Goal: Task Accomplishment & Management: Complete application form

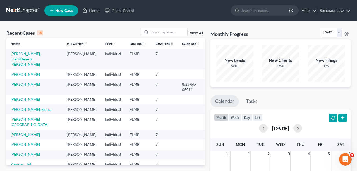
click at [56, 12] on span "New Case" at bounding box center [64, 11] width 18 height 4
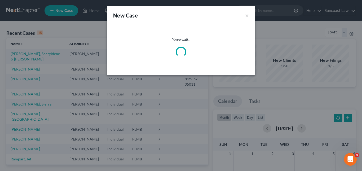
select select "15"
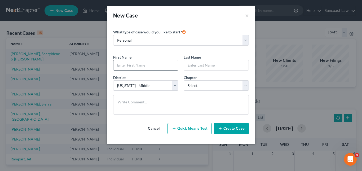
click at [135, 67] on input "text" at bounding box center [145, 65] width 65 height 10
type input "[PERSON_NAME]"
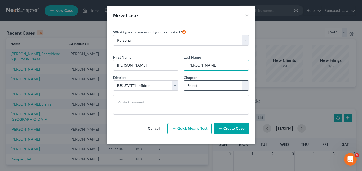
type input "[PERSON_NAME]"
click at [246, 87] on select "Select 7 11 12 13" at bounding box center [215, 85] width 65 height 11
select select "0"
click at [183, 80] on select "Select 7 11 12 13" at bounding box center [215, 85] width 65 height 11
click at [233, 128] on button "Create Case" at bounding box center [231, 128] width 35 height 11
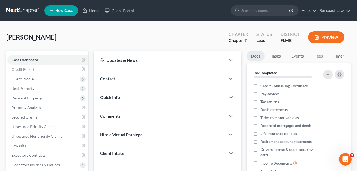
click at [45, 39] on span "[PERSON_NAME]" at bounding box center [31, 37] width 50 height 8
click at [28, 69] on span "Credit Report" at bounding box center [23, 69] width 23 height 5
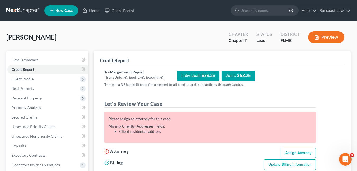
scroll to position [53, 0]
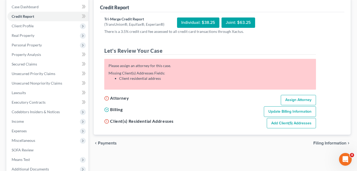
click at [288, 98] on link "Assign Attorney" at bounding box center [298, 100] width 35 height 11
select select "1"
select select "0"
select select "15"
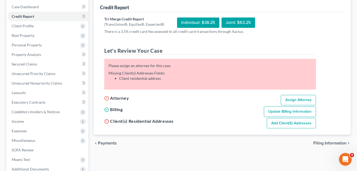
select select "9"
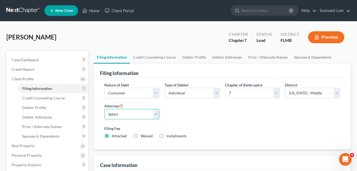
click at [155, 116] on select "Select [PERSON_NAME] - FLMB [PERSON_NAME] - FLMB" at bounding box center [131, 114] width 55 height 11
select select "0"
click at [104, 109] on select "Select [PERSON_NAME] - FLMB [PERSON_NAME] - FLMB" at bounding box center [131, 114] width 55 height 11
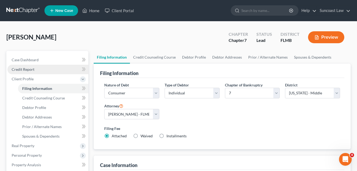
click at [26, 71] on span "Credit Report" at bounding box center [23, 69] width 23 height 5
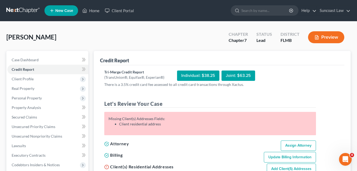
scroll to position [53, 0]
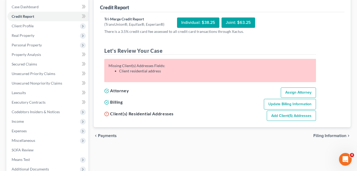
click at [296, 114] on link "Add Client(s) Addresses" at bounding box center [291, 115] width 49 height 11
select select "0"
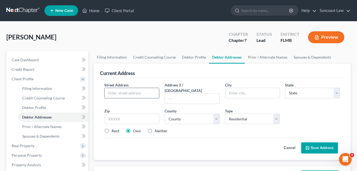
click at [129, 93] on input "text" at bounding box center [132, 93] width 55 height 10
paste input "[STREET_ADDRESS]"
type input "[STREET_ADDRESS]"
click at [117, 114] on input "text" at bounding box center [131, 119] width 55 height 11
type input "33647"
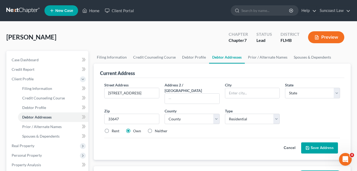
type input "[GEOGRAPHIC_DATA]"
select select "9"
click at [316, 142] on button "Save Address" at bounding box center [319, 147] width 37 height 11
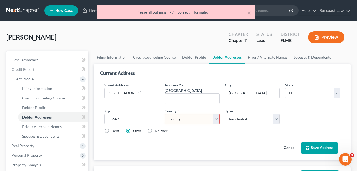
click at [196, 116] on select "County [GEOGRAPHIC_DATA] [GEOGRAPHIC_DATA] [GEOGRAPHIC_DATA] [GEOGRAPHIC_DATA] …" at bounding box center [192, 119] width 55 height 11
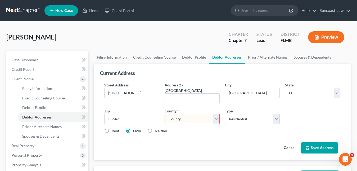
select select "27"
click at [165, 114] on select "County [GEOGRAPHIC_DATA] [GEOGRAPHIC_DATA] [GEOGRAPHIC_DATA] [GEOGRAPHIC_DATA] …" at bounding box center [192, 119] width 55 height 11
click at [330, 143] on button "Save Address" at bounding box center [319, 147] width 37 height 11
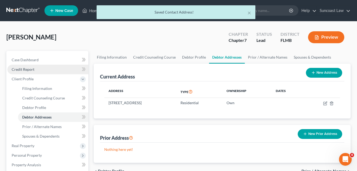
click at [31, 70] on span "Credit Report" at bounding box center [23, 69] width 23 height 5
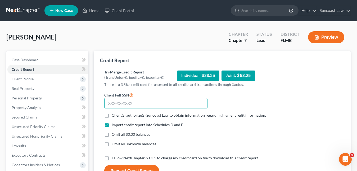
click at [115, 104] on input "text" at bounding box center [155, 103] width 103 height 11
paste input "062-58-5955"
type input "062-58-5955"
click at [112, 116] on label "Client(s) authorize(s) Suncoast Law to obtain information regarding his/her cre…" at bounding box center [189, 115] width 154 height 5
click at [114, 116] on input "Client(s) authorize(s) Suncoast Law to obtain information regarding his/her cre…" at bounding box center [115, 114] width 3 height 3
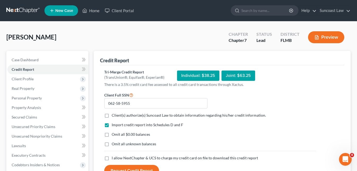
checkbox input "true"
click at [112, 157] on label "I allow NextChapter & UCS to charge my credit card on file to download this cre…" at bounding box center [185, 157] width 146 height 5
click at [114, 157] on input "I allow NextChapter & UCS to charge my credit card on file to download this cre…" at bounding box center [115, 156] width 3 height 3
checkbox input "true"
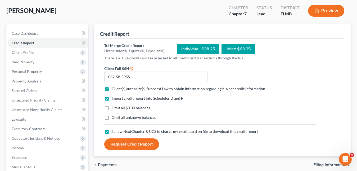
click at [136, 146] on button "Request Credit Report" at bounding box center [131, 144] width 55 height 12
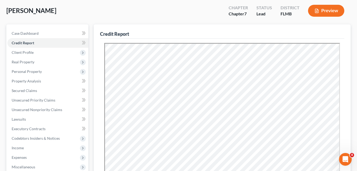
scroll to position [0, 0]
click at [36, 111] on span "Unsecured Nonpriority Claims" at bounding box center [37, 109] width 51 height 5
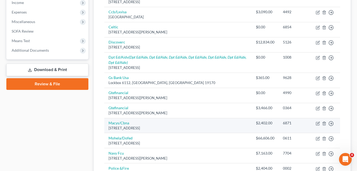
scroll to position [66, 0]
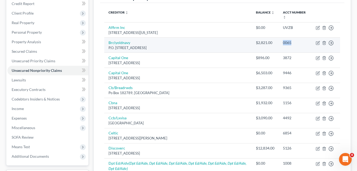
drag, startPoint x: 300, startPoint y: 43, endPoint x: 282, endPoint y: 41, distance: 18.4
click at [282, 41] on td "0065" at bounding box center [295, 44] width 33 height 15
copy div "0065"
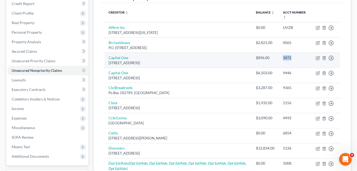
drag, startPoint x: 296, startPoint y: 59, endPoint x: 282, endPoint y: 58, distance: 13.5
click at [282, 58] on td "3872" at bounding box center [295, 59] width 33 height 15
copy div "3872"
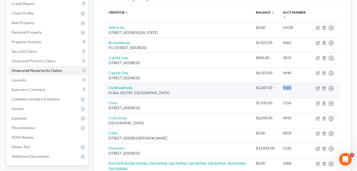
drag, startPoint x: 294, startPoint y: 91, endPoint x: 283, endPoint y: 88, distance: 11.2
click at [283, 88] on td "9365" at bounding box center [295, 90] width 33 height 15
copy div "9365"
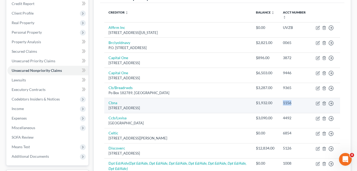
drag, startPoint x: 291, startPoint y: 103, endPoint x: 282, endPoint y: 103, distance: 9.5
click at [282, 103] on td "1156" at bounding box center [295, 105] width 33 height 15
copy div "1156"
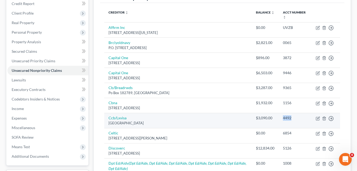
drag, startPoint x: 295, startPoint y: 118, endPoint x: 283, endPoint y: 118, distance: 12.7
click at [283, 118] on div "4492" at bounding box center [295, 117] width 24 height 5
copy div "4492"
click at [125, 117] on link "Ccb/Lxvisa" at bounding box center [118, 117] width 18 height 5
select select "36"
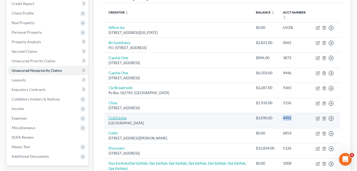
select select "2"
select select "0"
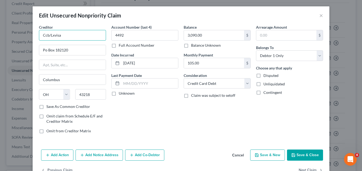
drag, startPoint x: 64, startPoint y: 37, endPoint x: 42, endPoint y: 35, distance: 22.3
click at [39, 35] on input "Ccb/Lxvisa" at bounding box center [72, 35] width 67 height 11
click at [319, 16] on button "×" at bounding box center [321, 15] width 4 height 6
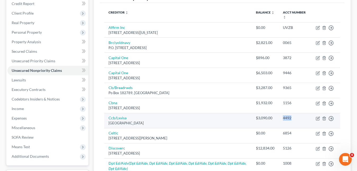
drag, startPoint x: 289, startPoint y: 118, endPoint x: 283, endPoint y: 118, distance: 6.6
click at [283, 118] on div "4492" at bounding box center [295, 117] width 24 height 5
copy div "4492"
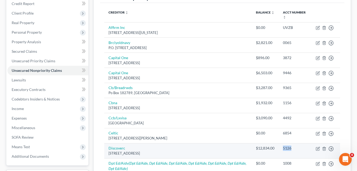
drag, startPoint x: 293, startPoint y: 148, endPoint x: 283, endPoint y: 149, distance: 10.6
click at [283, 149] on div "5126" at bounding box center [295, 147] width 24 height 5
copy div "5126"
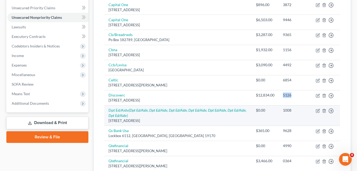
scroll to position [145, 0]
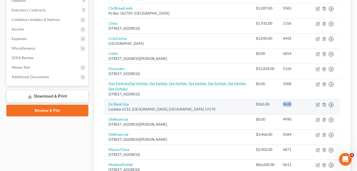
drag, startPoint x: 294, startPoint y: 105, endPoint x: 283, endPoint y: 105, distance: 11.4
click at [283, 105] on div "9628" at bounding box center [295, 103] width 24 height 5
copy div "9628"
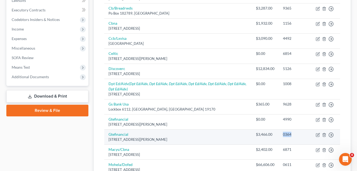
drag, startPoint x: 295, startPoint y: 135, endPoint x: 286, endPoint y: 134, distance: 9.7
click at [283, 133] on div "0364" at bounding box center [295, 134] width 24 height 5
copy div "0364"
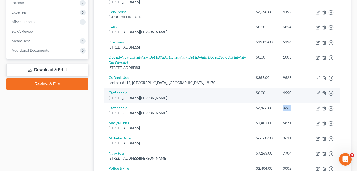
scroll to position [198, 0]
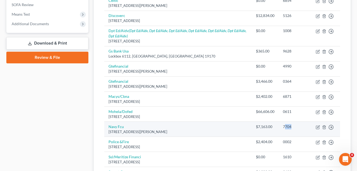
drag, startPoint x: 299, startPoint y: 131, endPoint x: 284, endPoint y: 127, distance: 15.4
click at [284, 127] on td "7704" at bounding box center [295, 129] width 33 height 15
drag, startPoint x: 282, startPoint y: 126, endPoint x: 291, endPoint y: 126, distance: 9.0
click at [291, 126] on td "7704" at bounding box center [295, 129] width 33 height 15
copy div "7704"
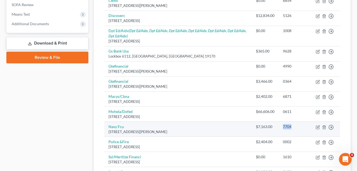
scroll to position [224, 0]
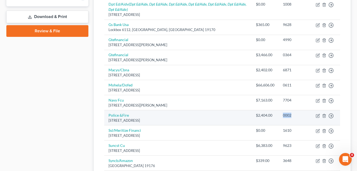
drag, startPoint x: 296, startPoint y: 115, endPoint x: 284, endPoint y: 113, distance: 12.9
click at [284, 113] on div "0002" at bounding box center [295, 115] width 24 height 5
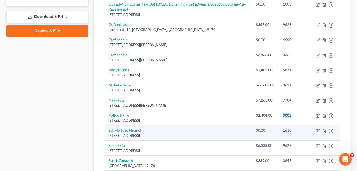
scroll to position [251, 0]
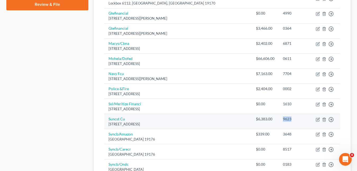
drag, startPoint x: 294, startPoint y: 120, endPoint x: 283, endPoint y: 119, distance: 11.1
click at [283, 119] on div "9623" at bounding box center [295, 118] width 24 height 5
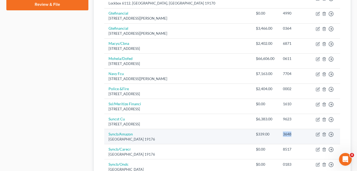
drag, startPoint x: 294, startPoint y: 134, endPoint x: 282, endPoint y: 134, distance: 11.9
click at [282, 134] on td "3648" at bounding box center [295, 136] width 33 height 15
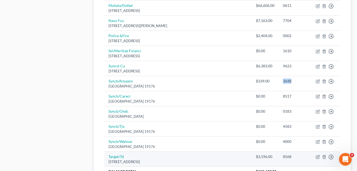
scroll to position [330, 0]
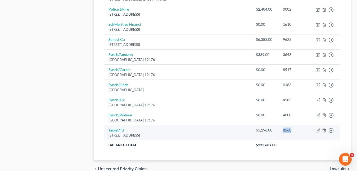
drag, startPoint x: 295, startPoint y: 130, endPoint x: 281, endPoint y: 130, distance: 13.5
click at [281, 130] on td "8568" at bounding box center [295, 132] width 33 height 15
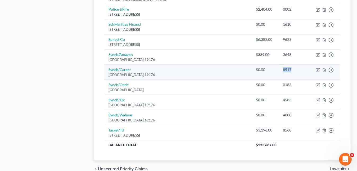
drag, startPoint x: 294, startPoint y: 71, endPoint x: 282, endPoint y: 69, distance: 12.1
click at [282, 69] on td "8517" at bounding box center [295, 72] width 33 height 15
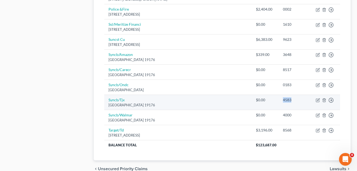
drag, startPoint x: 297, startPoint y: 100, endPoint x: 283, endPoint y: 100, distance: 14.0
click at [283, 100] on div "4583" at bounding box center [295, 99] width 24 height 5
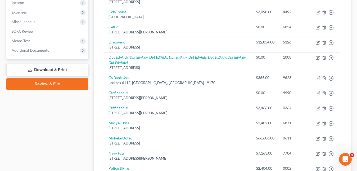
scroll to position [39, 0]
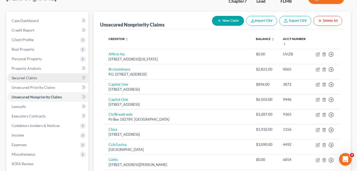
click at [34, 78] on span "Secured Claims" at bounding box center [24, 77] width 25 height 5
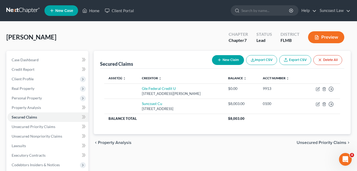
click at [58, 11] on span "New Case" at bounding box center [64, 11] width 18 height 4
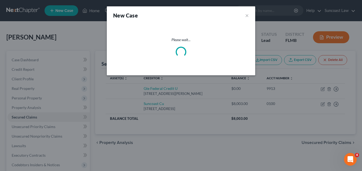
select select "15"
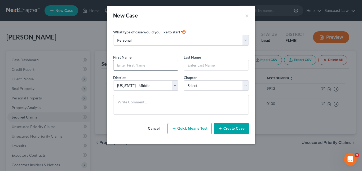
click at [124, 66] on input "text" at bounding box center [145, 65] width 65 height 10
paste input "[PERSON_NAME] [PERSON_NAME]"
drag, startPoint x: 130, startPoint y: 65, endPoint x: 154, endPoint y: 65, distance: 24.1
click at [154, 65] on input "[PERSON_NAME] [PERSON_NAME]" at bounding box center [145, 65] width 65 height 10
type input "[PERSON_NAME]"
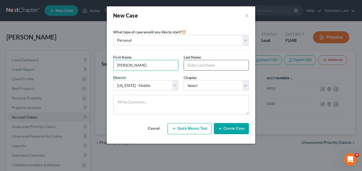
click at [189, 67] on input "text" at bounding box center [216, 65] width 65 height 10
paste input "[PERSON_NAME] [PERSON_NAME]"
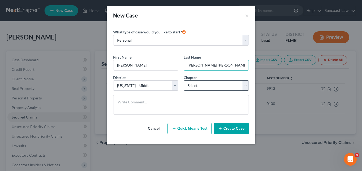
type input "[PERSON_NAME] [PERSON_NAME]"
click at [245, 87] on select "Select 7 11 12 13" at bounding box center [215, 85] width 65 height 11
select select "0"
click at [183, 80] on select "Select 7 11 12 13" at bounding box center [215, 85] width 65 height 11
click at [231, 128] on button "Create Case" at bounding box center [231, 128] width 35 height 11
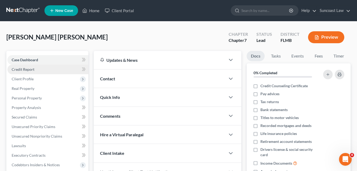
click at [29, 67] on span "Credit Report" at bounding box center [23, 69] width 23 height 5
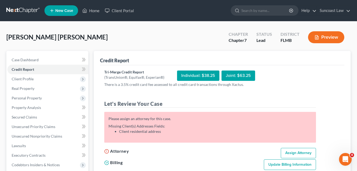
click at [294, 150] on link "Assign Attorney" at bounding box center [298, 153] width 35 height 11
select select "1"
select select "0"
select select "15"
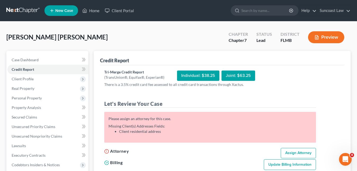
select select "9"
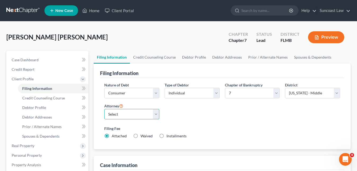
click at [155, 115] on select "Select [PERSON_NAME] - FLMB [PERSON_NAME] - FLMB" at bounding box center [131, 114] width 55 height 11
select select "0"
click at [104, 109] on select "Select [PERSON_NAME] - FLMB [PERSON_NAME] - FLMB" at bounding box center [131, 114] width 55 height 11
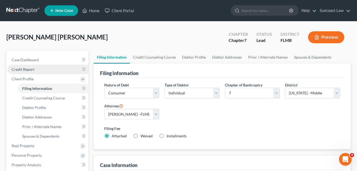
click at [28, 70] on span "Credit Report" at bounding box center [23, 69] width 23 height 5
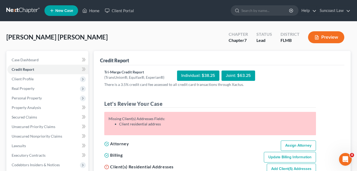
scroll to position [53, 0]
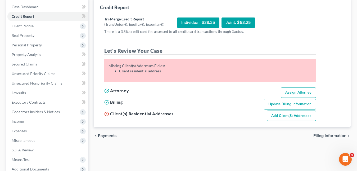
click at [285, 118] on link "Add Client(s) Addresses" at bounding box center [291, 115] width 49 height 11
select select "0"
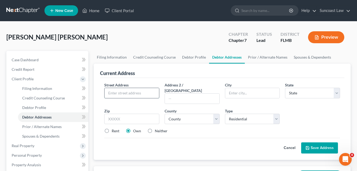
click at [122, 92] on input "text" at bounding box center [132, 93] width 55 height 10
paste input "[STREET_ADDRESS][PERSON_NAME]"
type input "[STREET_ADDRESS][PERSON_NAME]"
click at [136, 114] on input "text" at bounding box center [131, 119] width 55 height 11
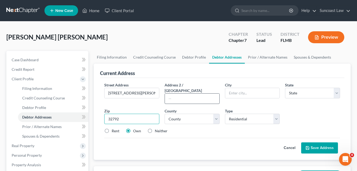
type input "32792"
type input "[GEOGRAPHIC_DATA]"
select select "9"
click at [183, 93] on input "text" at bounding box center [192, 98] width 55 height 10
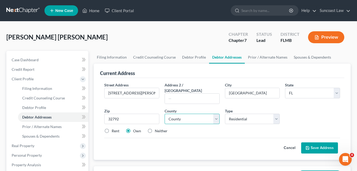
click at [201, 116] on select "County [GEOGRAPHIC_DATA] [GEOGRAPHIC_DATA] [GEOGRAPHIC_DATA] [GEOGRAPHIC_DATA] …" at bounding box center [192, 119] width 55 height 11
select select "47"
click at [165, 114] on select "County [GEOGRAPHIC_DATA] [GEOGRAPHIC_DATA] [GEOGRAPHIC_DATA] [GEOGRAPHIC_DATA] …" at bounding box center [192, 119] width 55 height 11
click at [316, 142] on button "Save Address" at bounding box center [319, 147] width 37 height 11
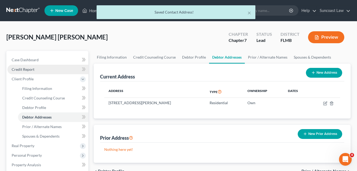
click at [27, 69] on span "Credit Report" at bounding box center [23, 69] width 23 height 5
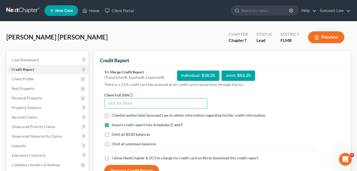
click at [110, 103] on input "text" at bounding box center [155, 103] width 103 height 11
paste input "569-11-2393"
type input "569-11-2393"
click at [112, 117] on label "Client(s) authorize(s) Suncoast Law to obtain information regarding his/her cre…" at bounding box center [189, 115] width 154 height 5
click at [114, 116] on input "Client(s) authorize(s) Suncoast Law to obtain information regarding his/her cre…" at bounding box center [115, 114] width 3 height 3
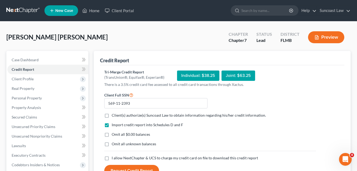
checkbox input "true"
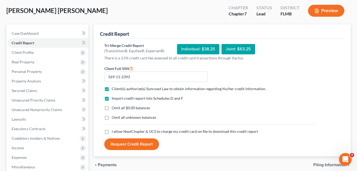
click at [112, 131] on label "I allow NextChapter & UCS to charge my credit card on file to download this cre…" at bounding box center [185, 131] width 146 height 5
click at [114, 131] on input "I allow NextChapter & UCS to charge my credit card on file to download this cre…" at bounding box center [115, 130] width 3 height 3
checkbox input "true"
drag, startPoint x: 139, startPoint y: 141, endPoint x: 143, endPoint y: 141, distance: 4.6
click at [139, 141] on button "Request Credit Report" at bounding box center [131, 144] width 55 height 12
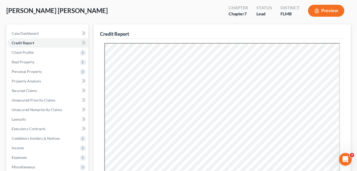
scroll to position [0, 0]
click at [39, 111] on span "Unsecured Nonpriority Claims" at bounding box center [37, 109] width 51 height 5
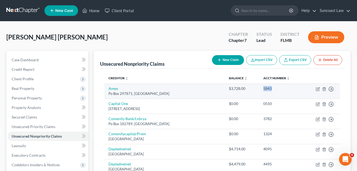
drag, startPoint x: 269, startPoint y: 89, endPoint x: 260, endPoint y: 89, distance: 9.3
click at [260, 89] on td "5843" at bounding box center [281, 90] width 44 height 15
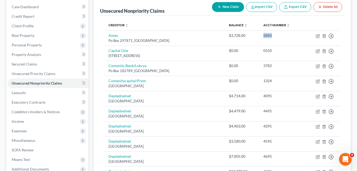
scroll to position [26, 0]
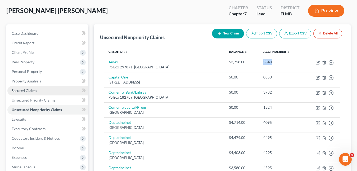
click at [30, 91] on span "Secured Claims" at bounding box center [24, 90] width 25 height 5
